Goal: Navigation & Orientation: Go to known website

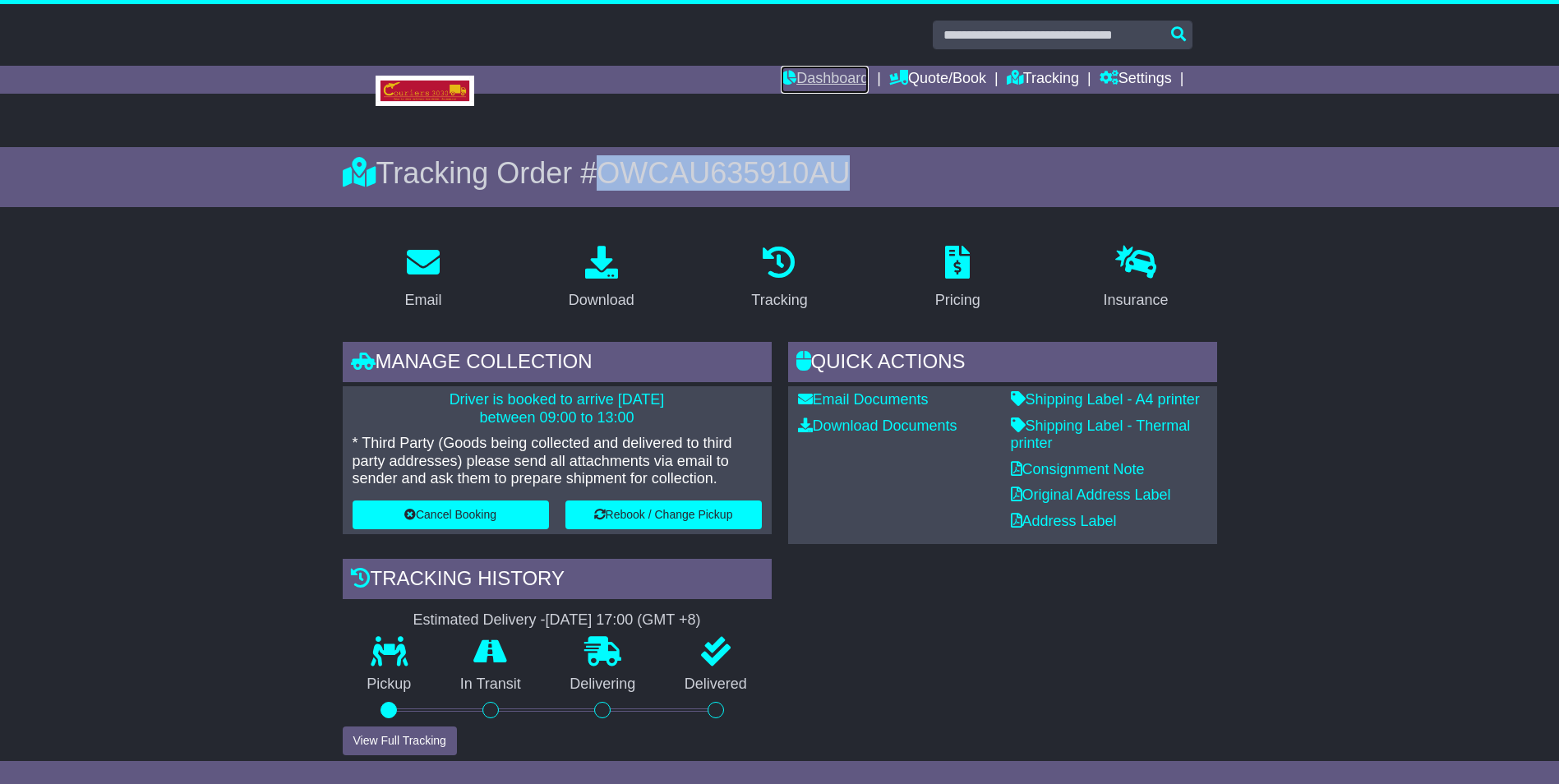
click at [807, 72] on link "Dashboard" at bounding box center [825, 79] width 88 height 28
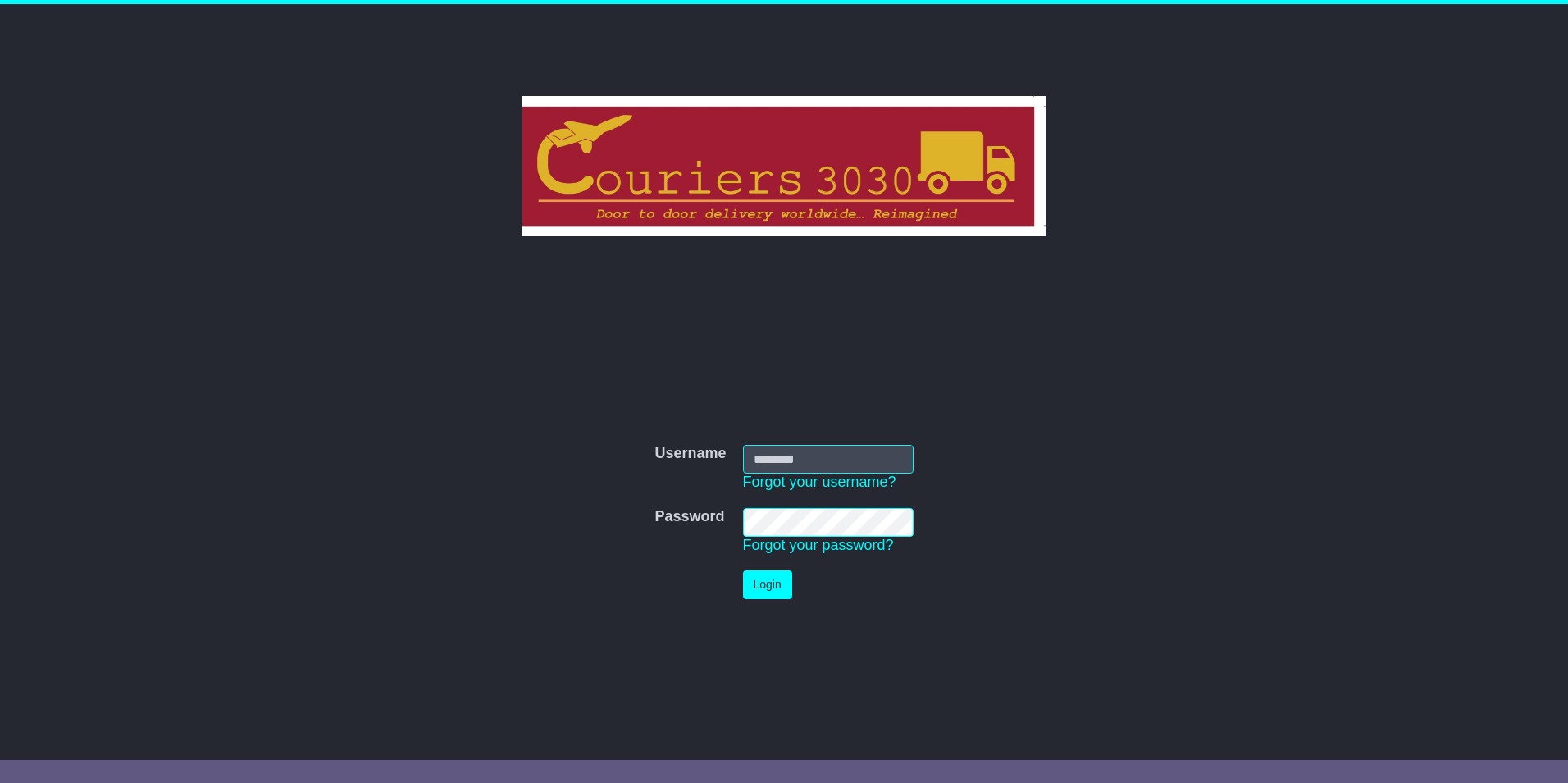
type input "********"
click at [758, 578] on button "Login" at bounding box center [767, 584] width 49 height 29
